Goal: Obtain resource: Obtain resource

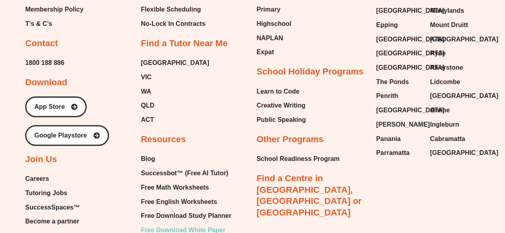
scroll to position [3269, 0]
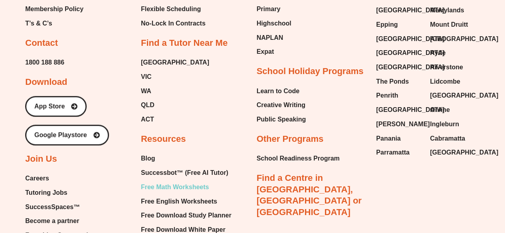
click at [186, 182] on span "Free Math Worksheets" at bounding box center [175, 188] width 68 height 12
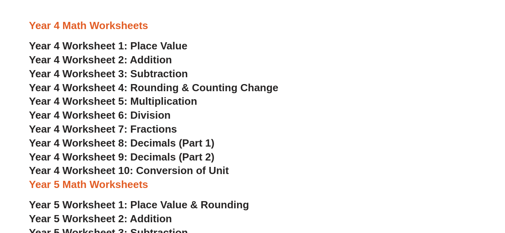
scroll to position [1168, 0]
click at [142, 143] on span "Year 4 Worksheet 8: Decimals (Part 1)" at bounding box center [122, 143] width 186 height 12
click at [149, 129] on span "Year 4 Worksheet 7: Fractions" at bounding box center [103, 129] width 148 height 12
click at [158, 161] on span "Year 4 Worksheet 9: Decimals (Part 2)" at bounding box center [122, 157] width 186 height 12
